Goal: Task Accomplishment & Management: Manage account settings

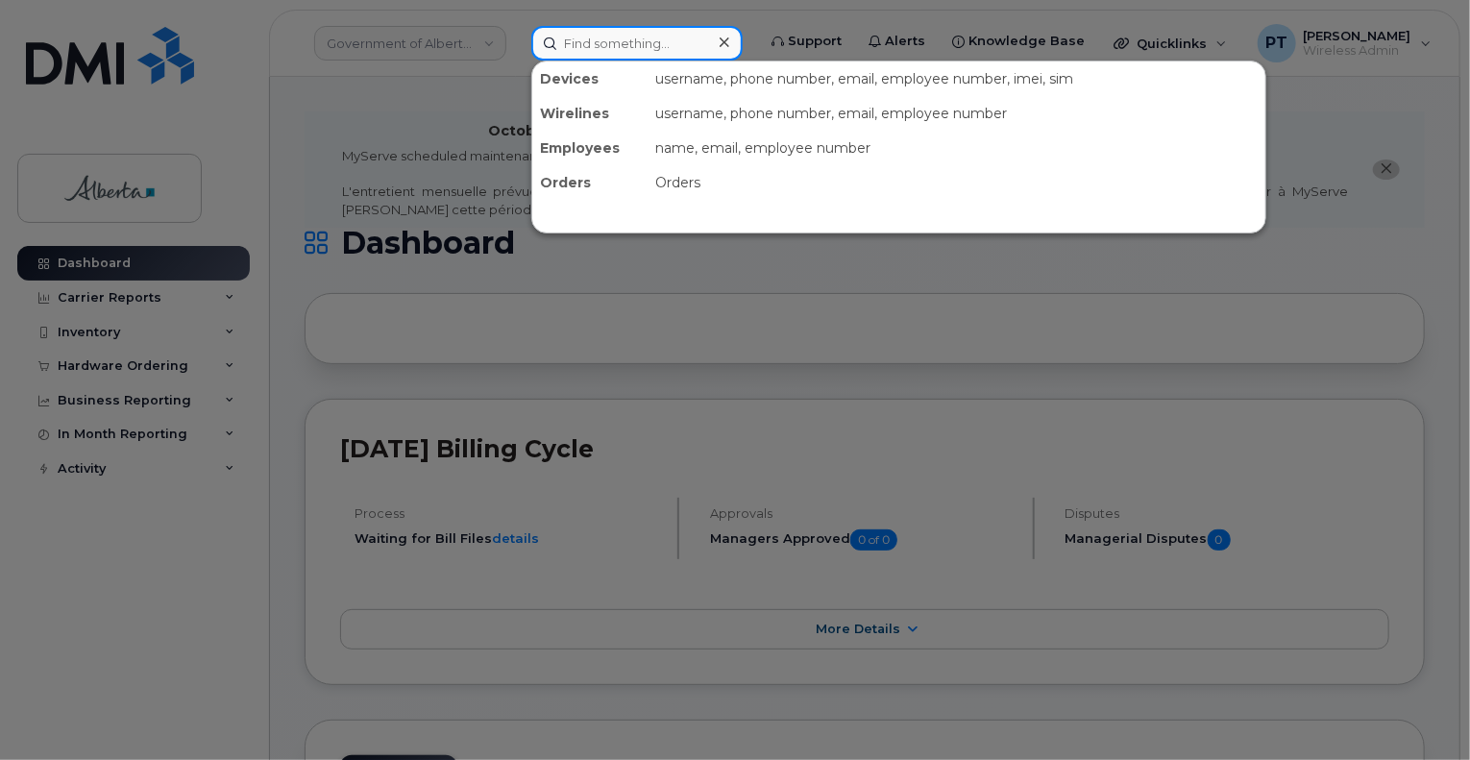
click at [650, 37] on input at bounding box center [636, 43] width 211 height 35
paste input "7804464677"
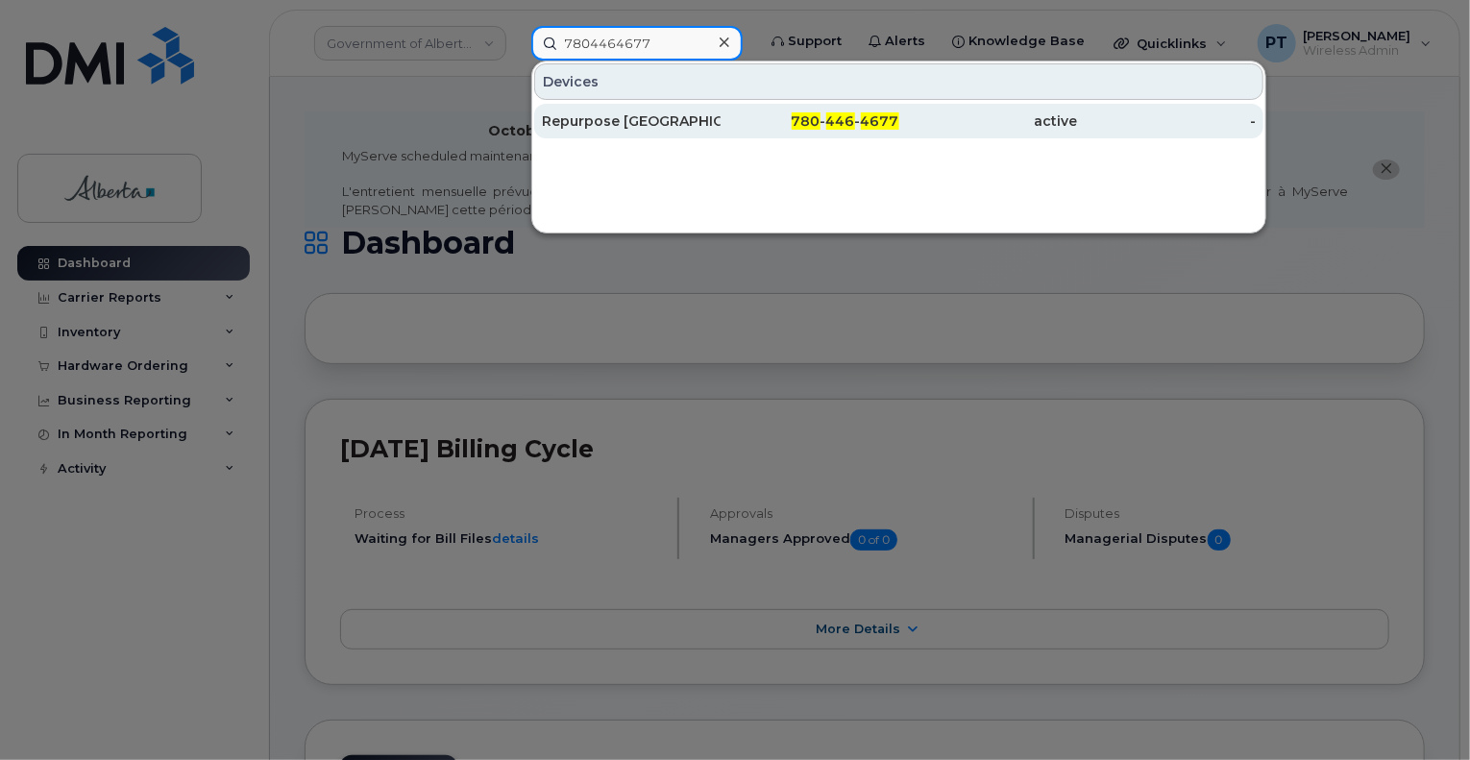
type input "7804464677"
click at [630, 120] on div "Repurpose Edmonton" at bounding box center [631, 120] width 179 height 19
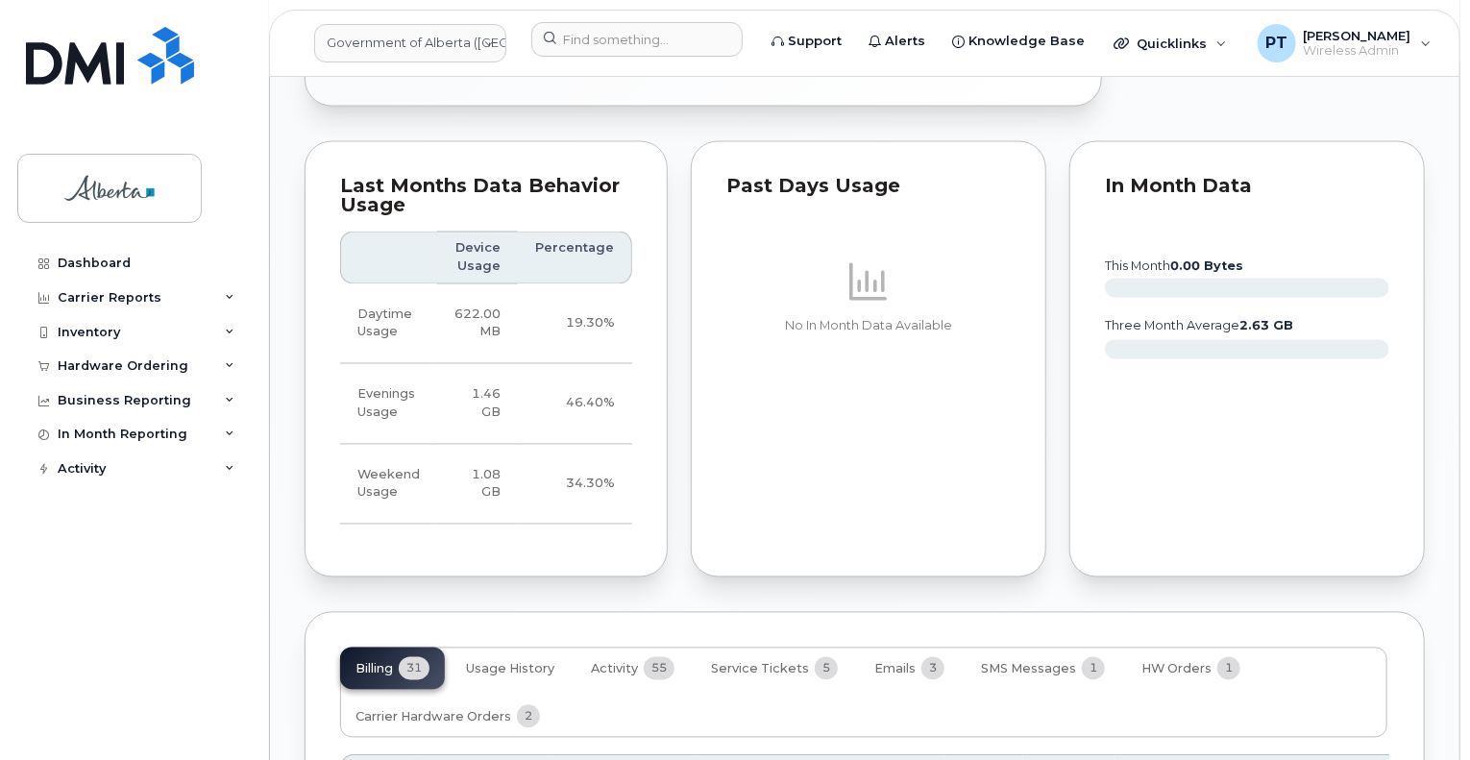
scroll to position [1730, 0]
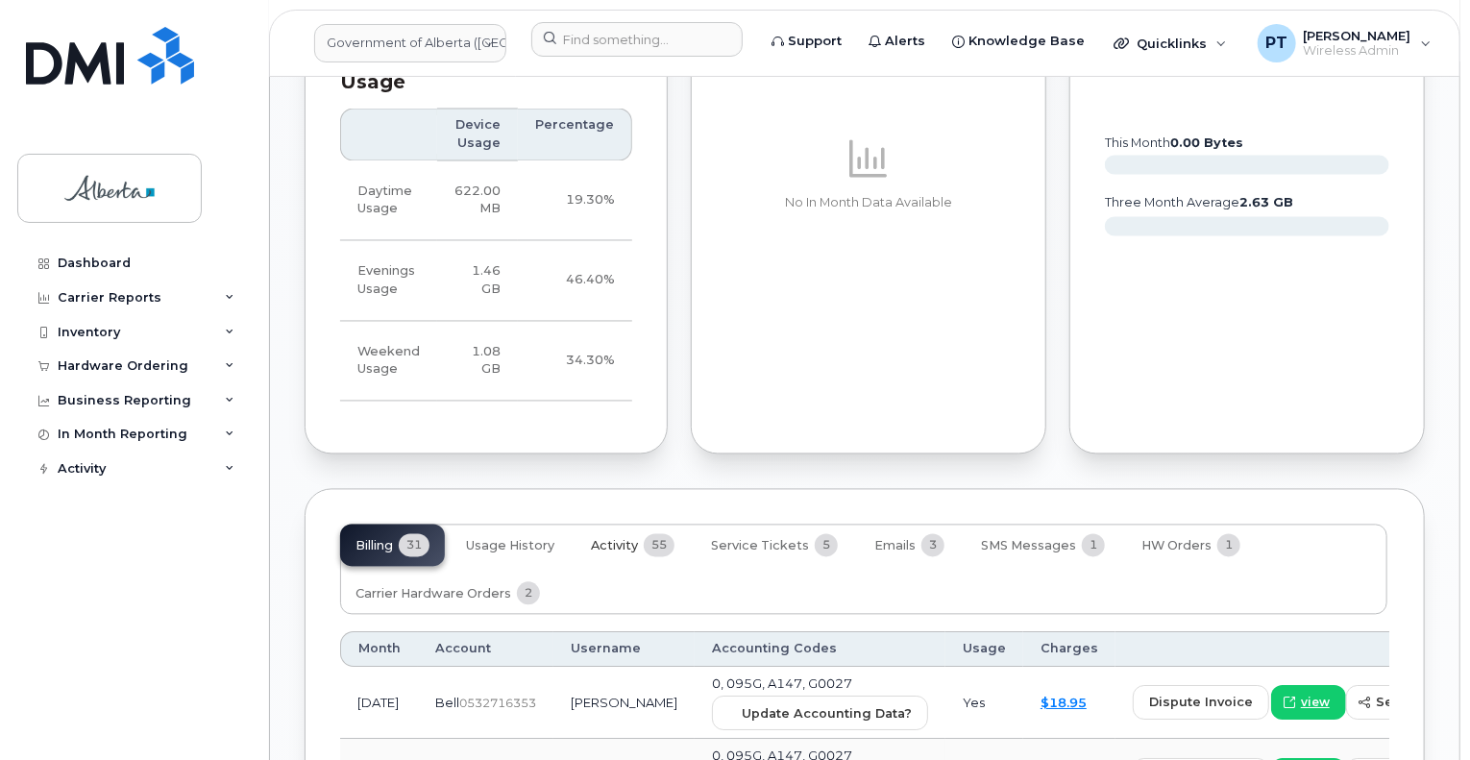
click at [611, 539] on span "Activity" at bounding box center [614, 546] width 47 height 15
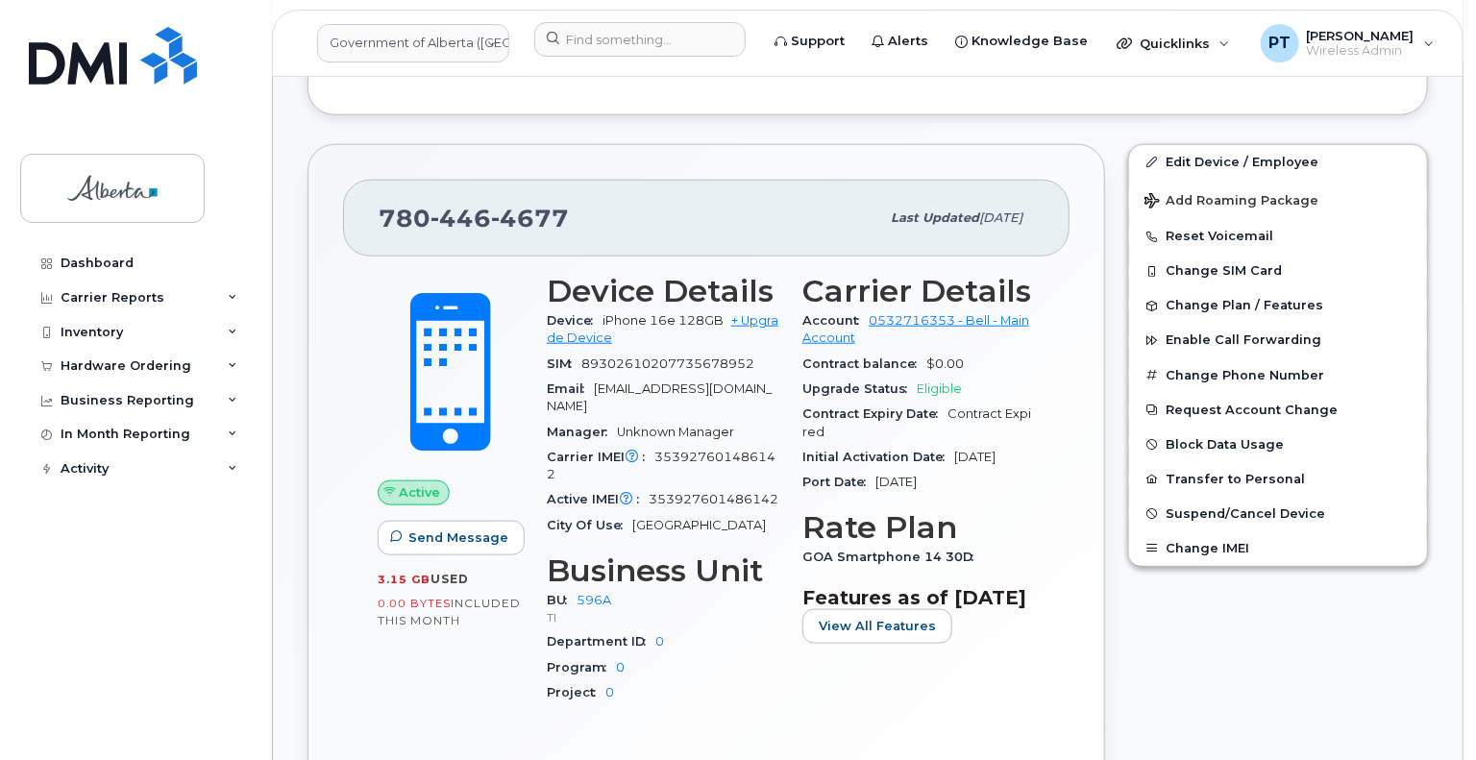
scroll to position [865, 0]
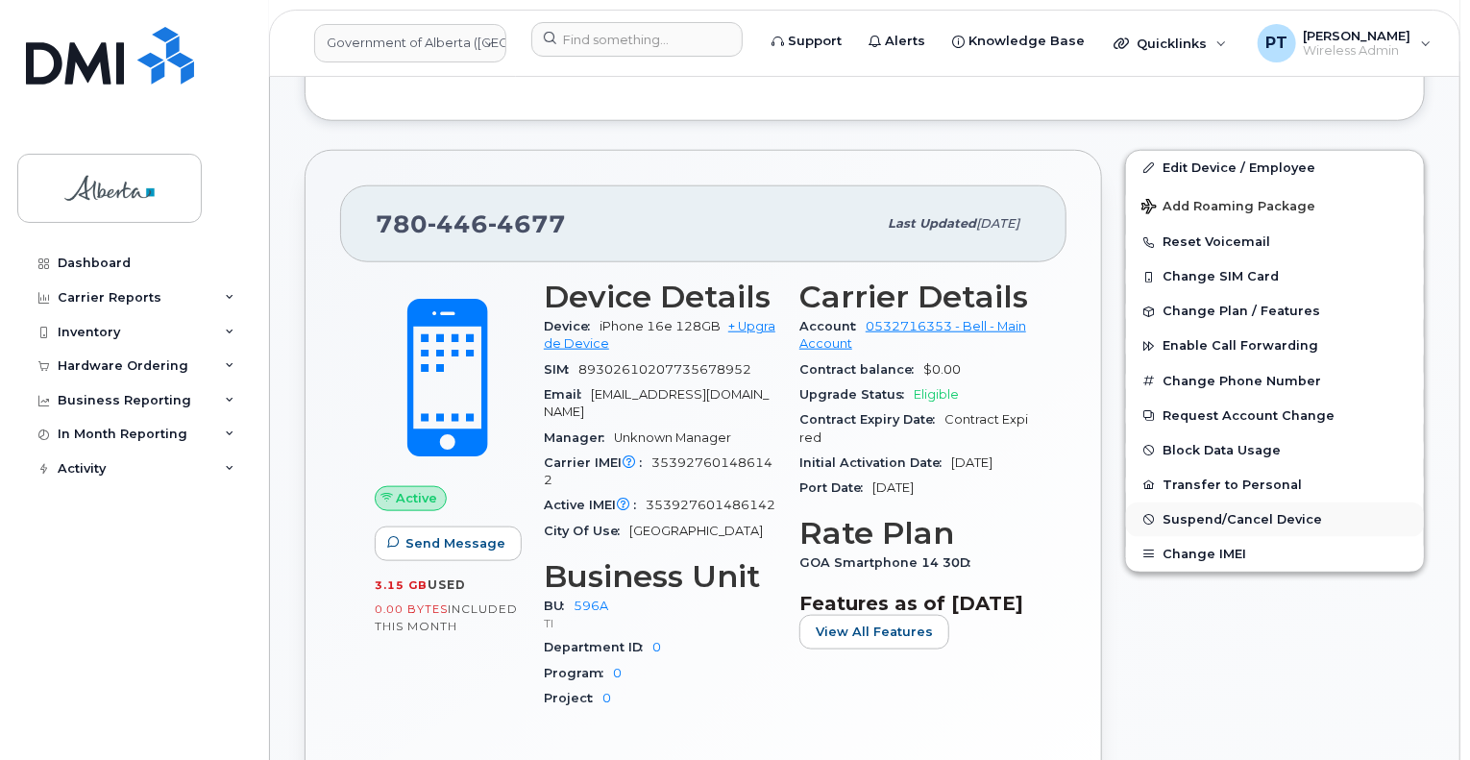
click at [1194, 512] on span "Suspend/Cancel Device" at bounding box center [1243, 519] width 160 height 14
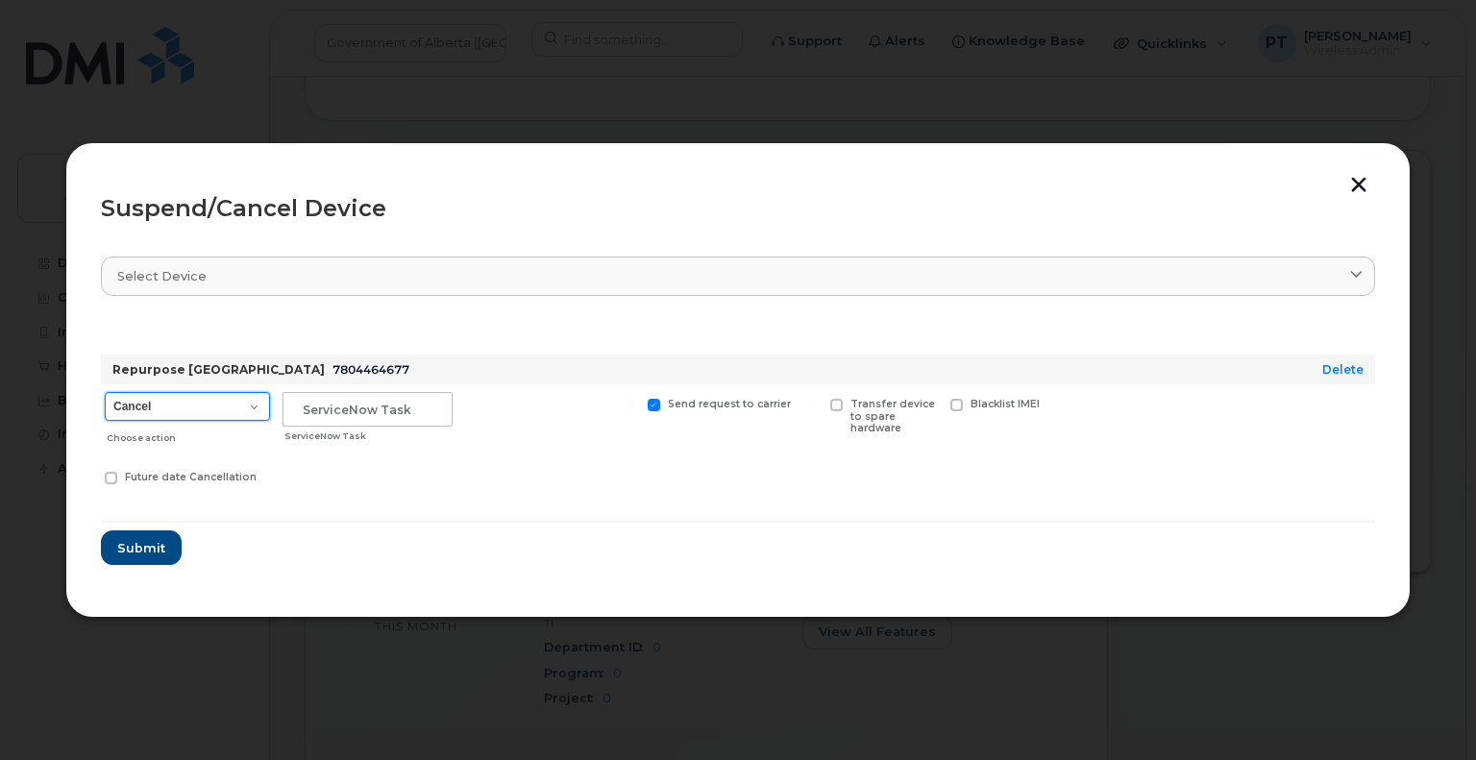
click at [156, 410] on select "Cancel Suspend - Extend Suspension Suspend - Reduced Rate Suspend - Lost Device…" at bounding box center [187, 406] width 165 height 29
select select "[object Object]"
click at [105, 392] on select "Cancel Suspend - Extend Suspension Suspend - Reduced Rate Suspend - Lost Device…" at bounding box center [187, 406] width 165 height 29
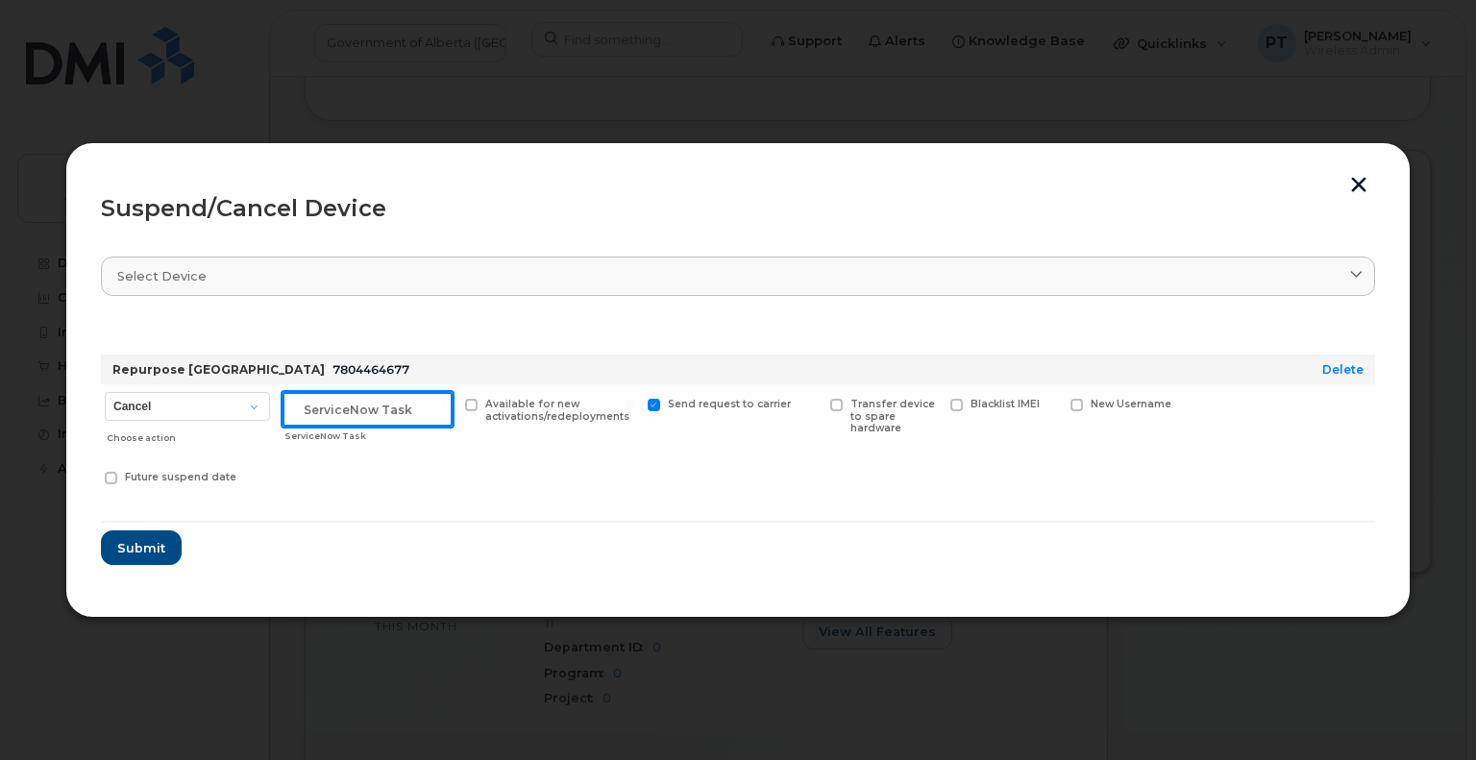
click at [346, 414] on input "text" at bounding box center [368, 409] width 170 height 35
paste input "SCTASK0850892"
type input "SCTASK0850892 Suspend"
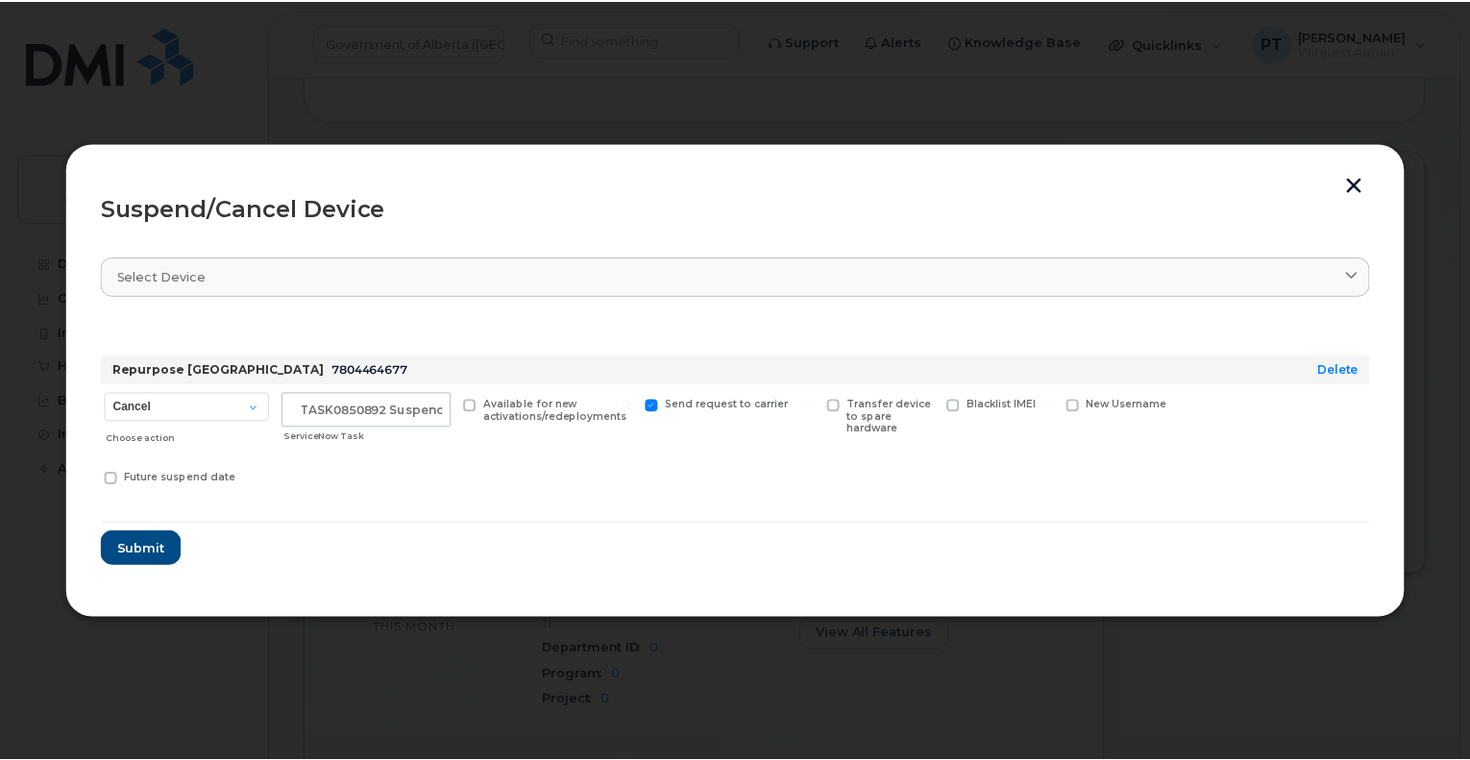
scroll to position [0, 0]
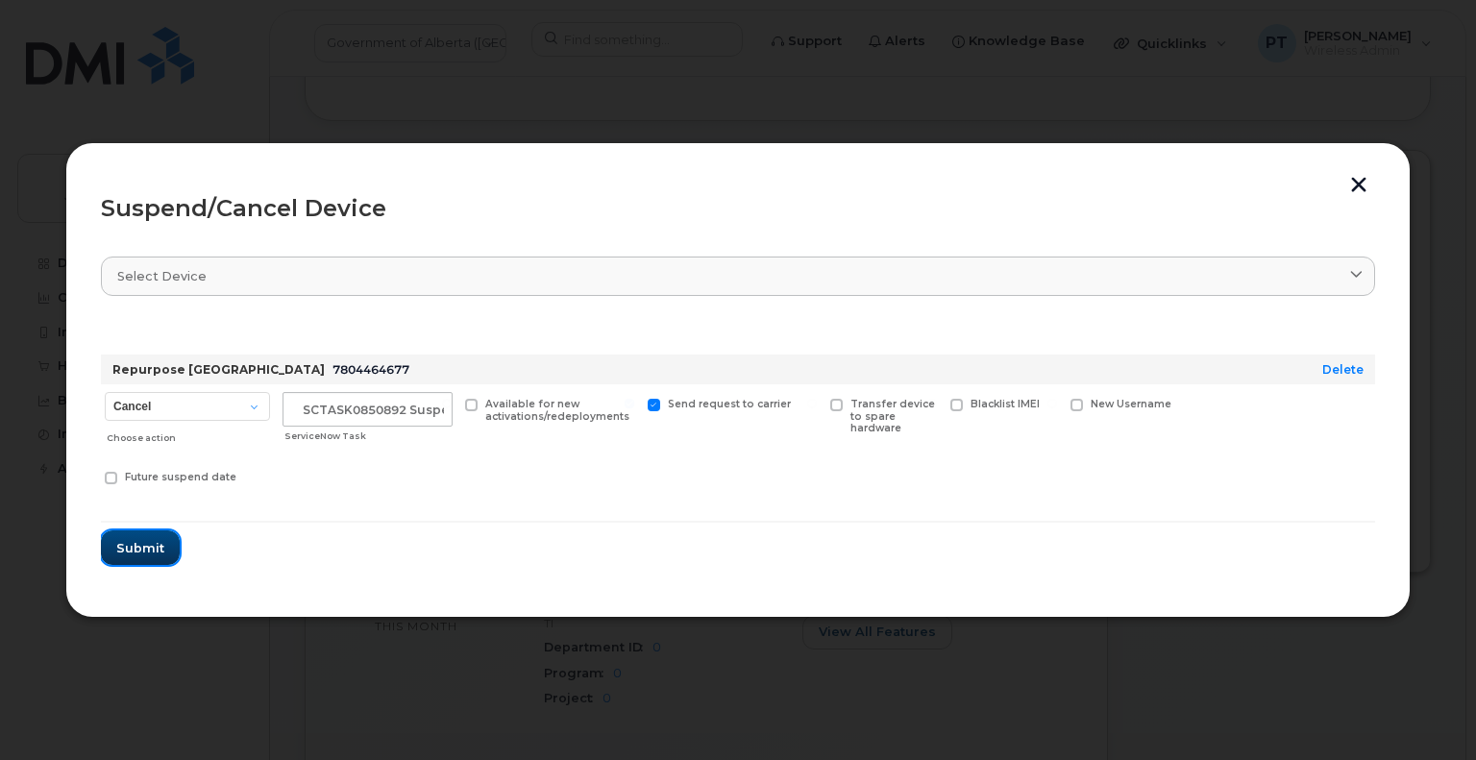
click at [135, 553] on span "Submit" at bounding box center [140, 548] width 48 height 18
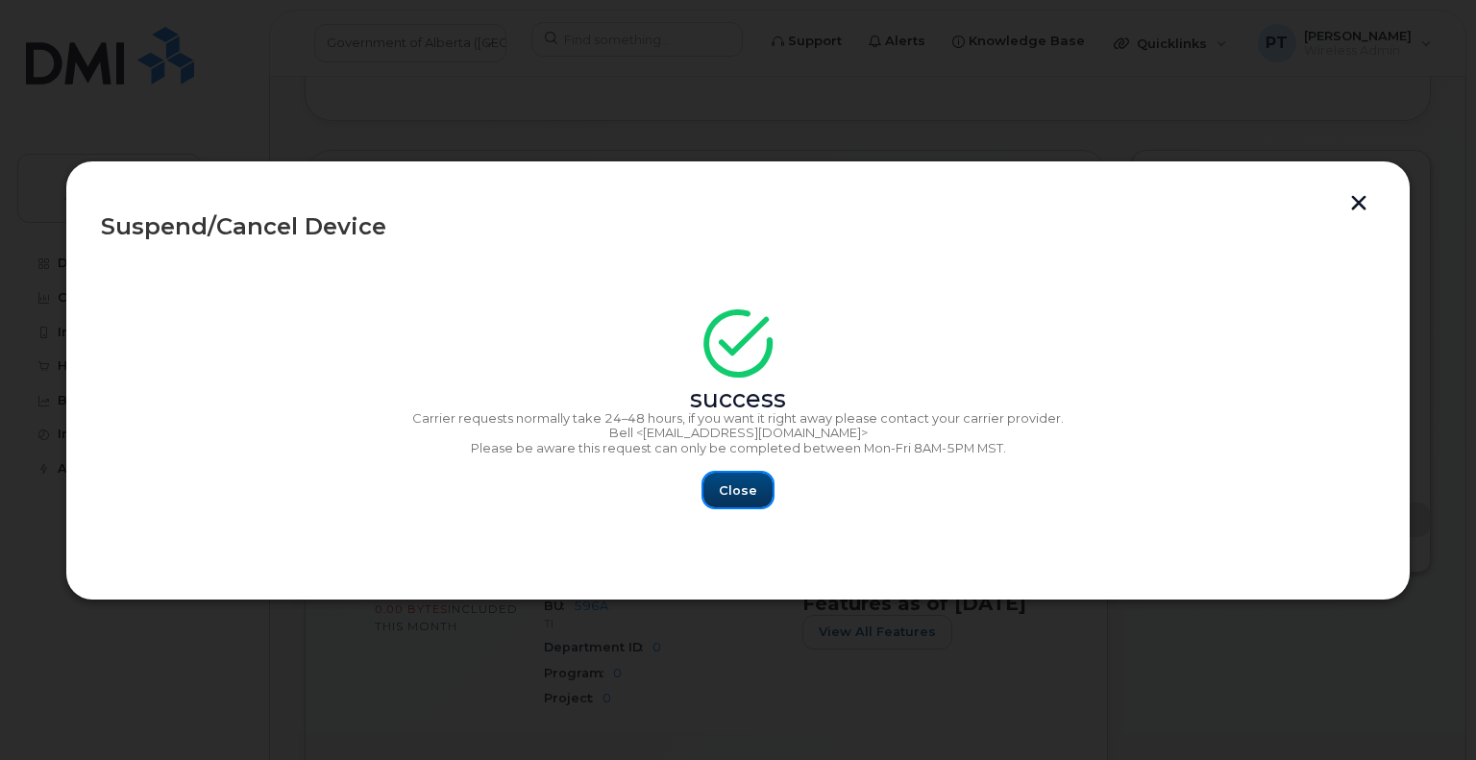
click at [733, 499] on span "Close" at bounding box center [738, 490] width 38 height 18
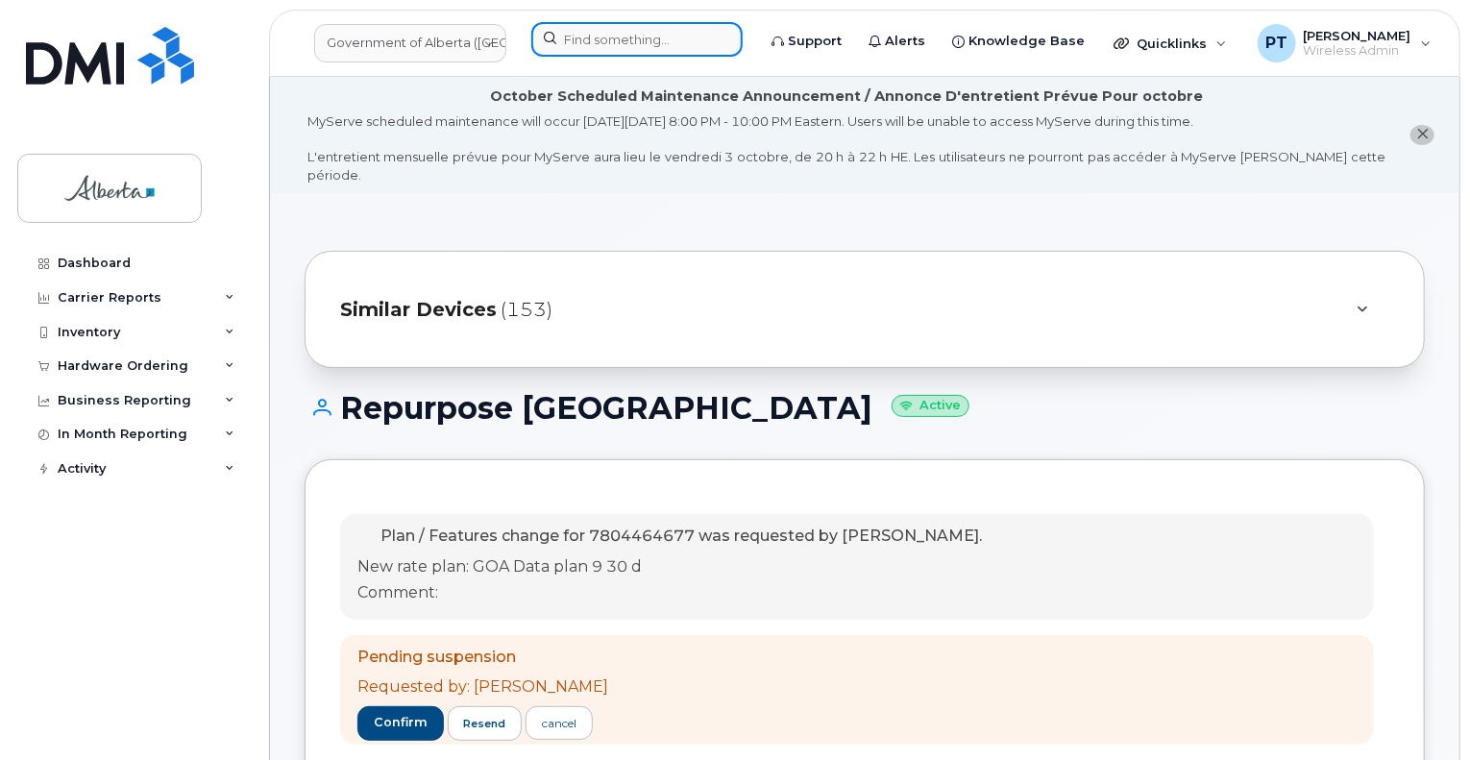
drag, startPoint x: 653, startPoint y: 39, endPoint x: 612, endPoint y: 33, distance: 40.9
click at [653, 39] on input at bounding box center [636, 39] width 211 height 35
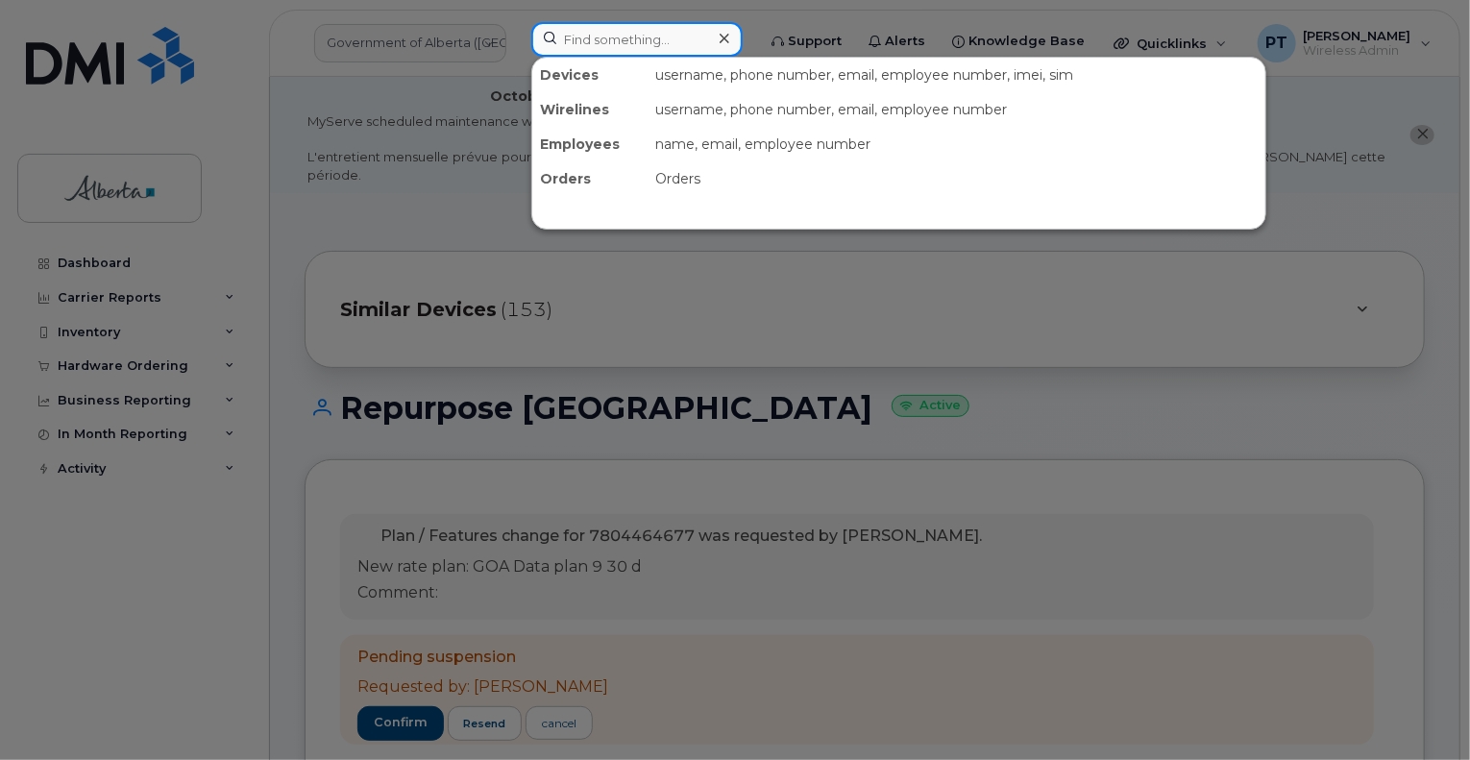
paste input "5879824996"
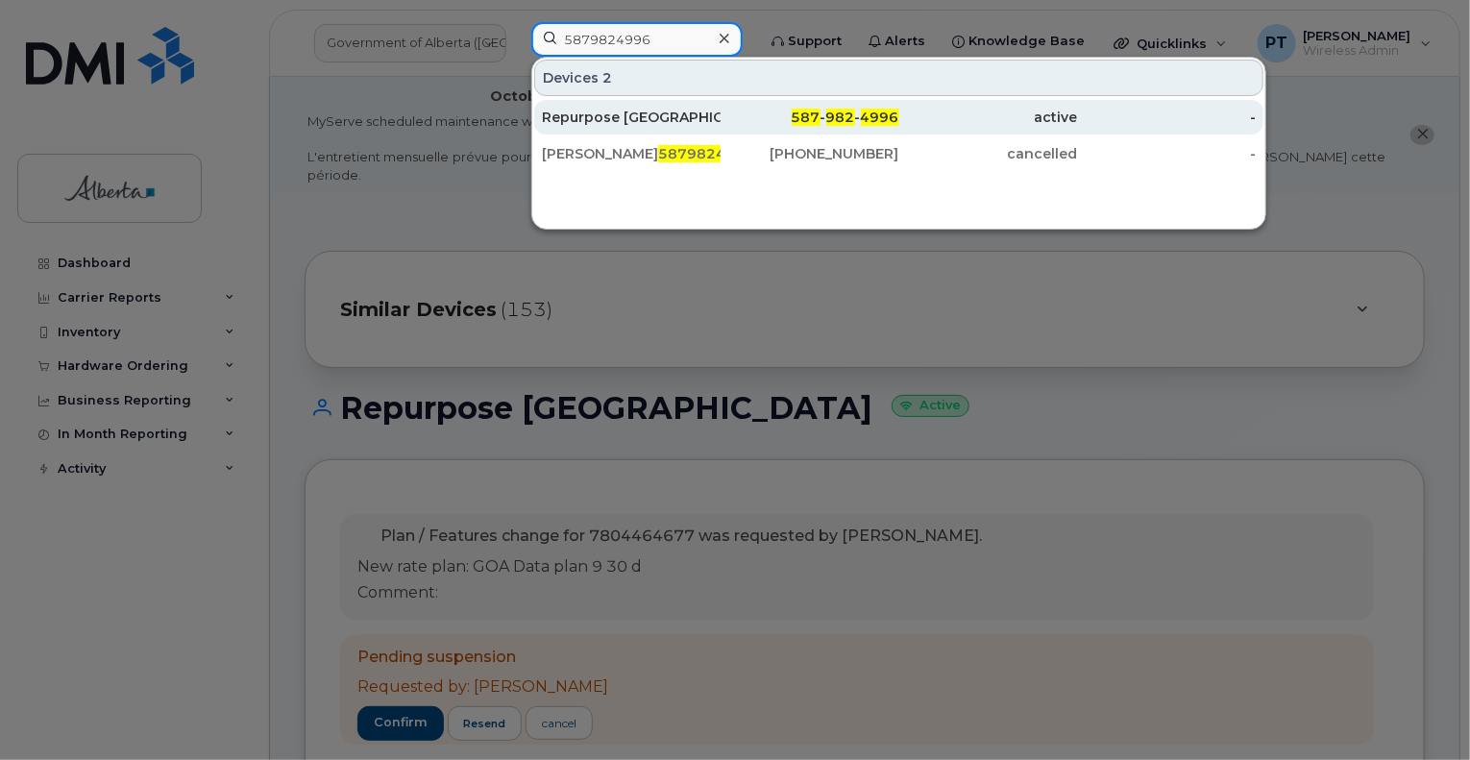
type input "5879824996"
drag, startPoint x: 670, startPoint y: 110, endPoint x: 655, endPoint y: 126, distance: 21.8
click at [670, 110] on div "Repurpose [GEOGRAPHIC_DATA]" at bounding box center [631, 117] width 179 height 19
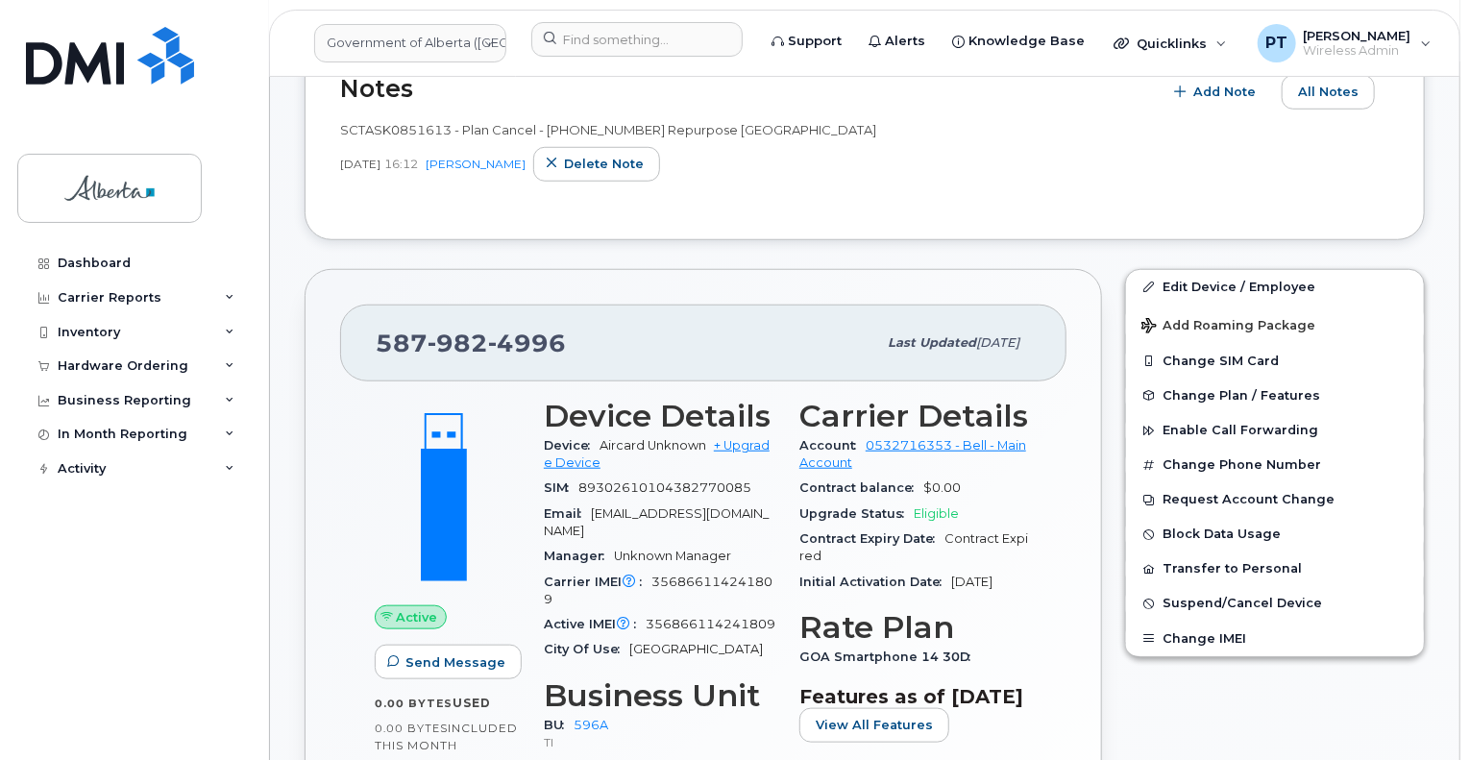
scroll to position [835, 0]
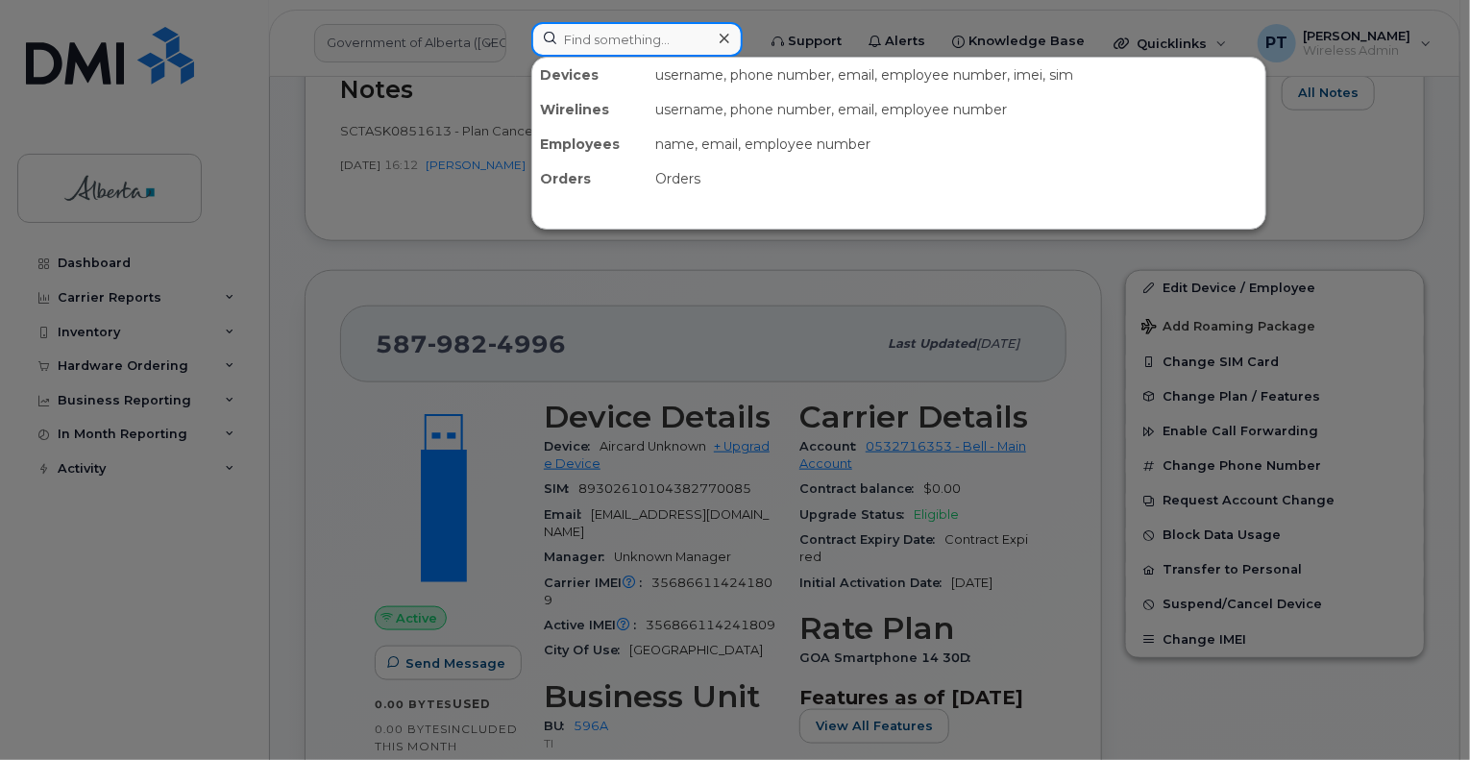
click at [626, 37] on input at bounding box center [636, 39] width 211 height 35
paste input "7804464677"
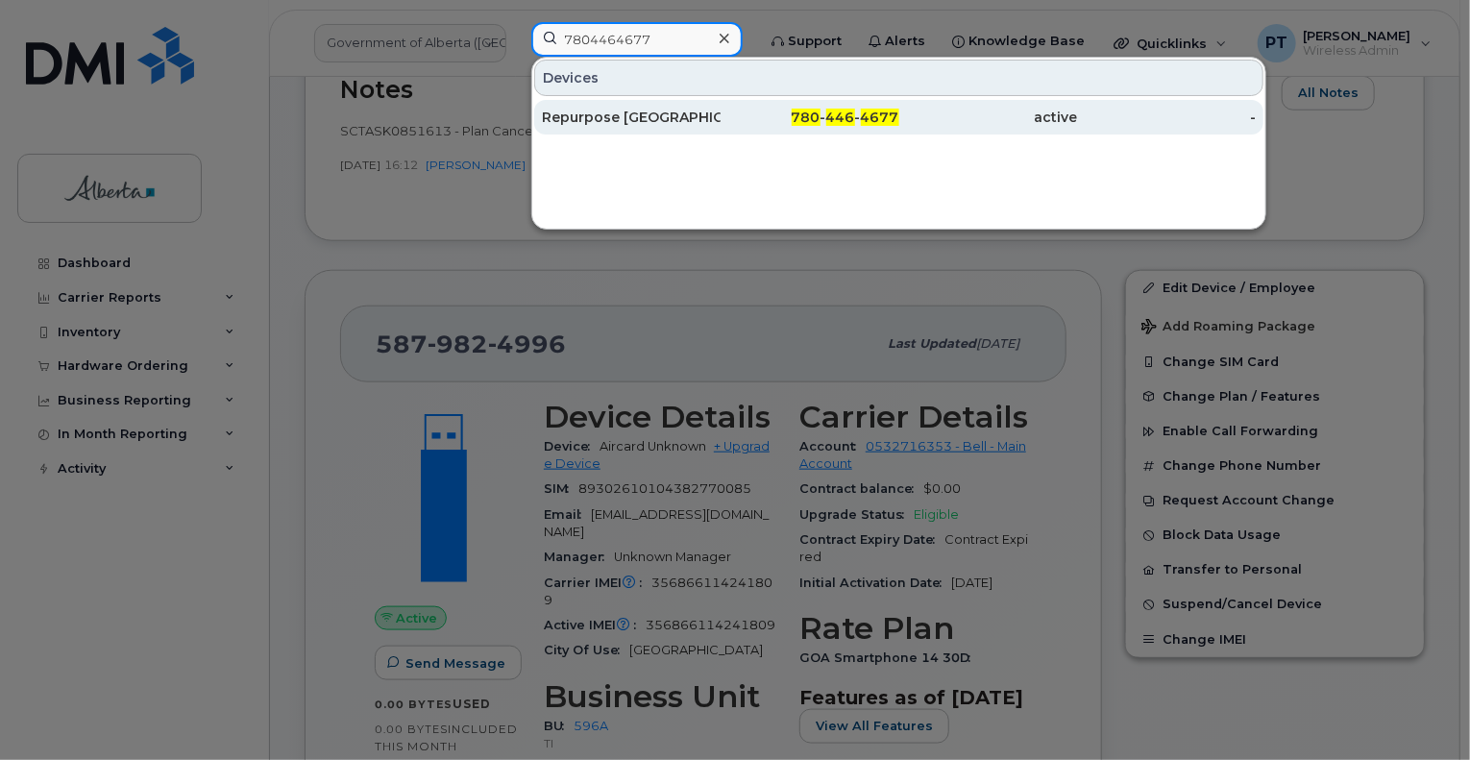
type input "7804464677"
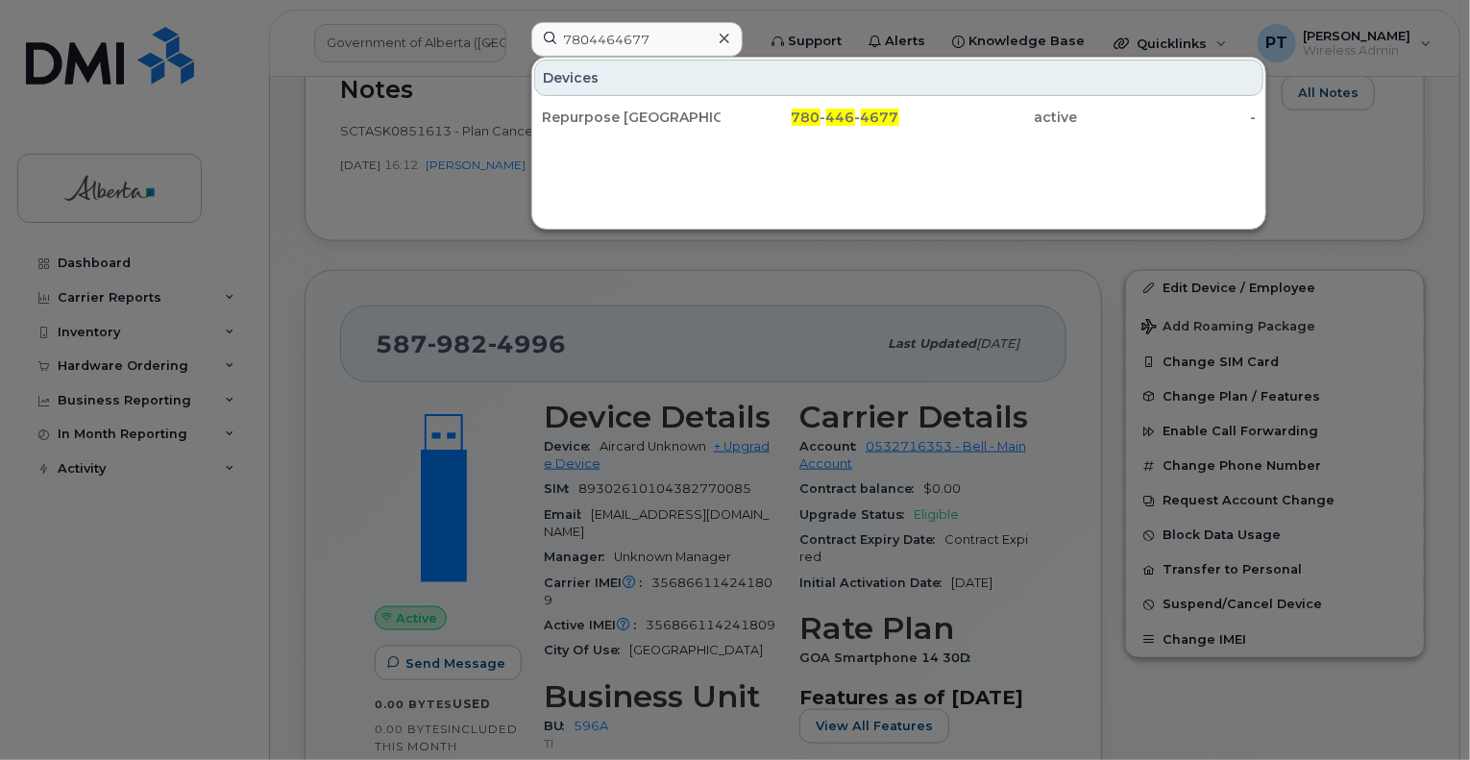
drag, startPoint x: 574, startPoint y: 118, endPoint x: 477, endPoint y: 152, distance: 102.7
click at [574, 118] on div "Repurpose Edmonton" at bounding box center [631, 117] width 179 height 19
